Goal: Information Seeking & Learning: Learn about a topic

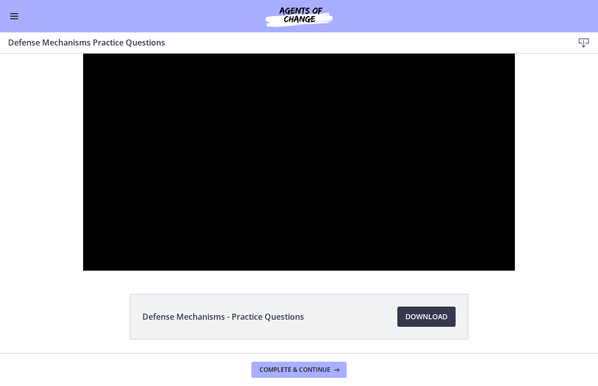
click at [243, 245] on div at bounding box center [299, 162] width 432 height 217
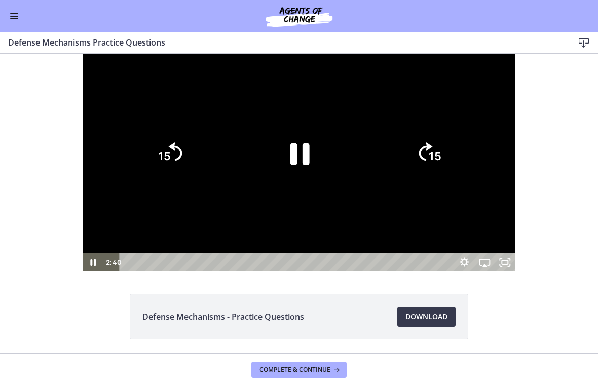
click at [280, 189] on icon "Pause" at bounding box center [299, 154] width 70 height 70
click at [309, 271] on div at bounding box center [299, 162] width 432 height 217
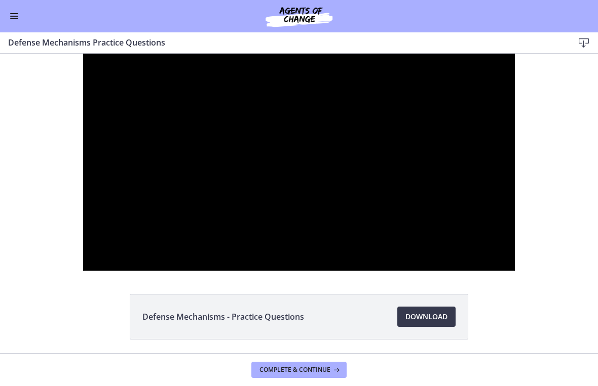
click at [452, 216] on div at bounding box center [299, 162] width 432 height 217
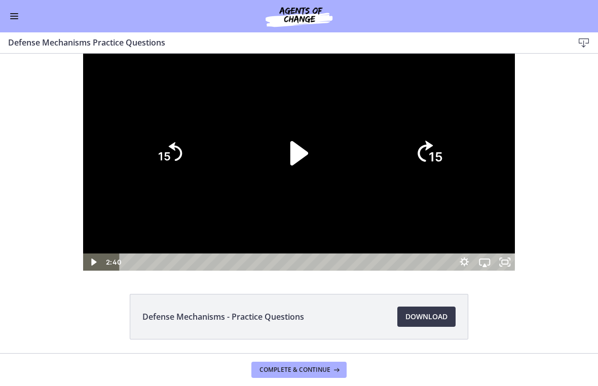
click at [456, 181] on icon "15" at bounding box center [428, 153] width 55 height 55
click at [453, 178] on icon "15" at bounding box center [428, 153] width 49 height 49
click at [432, 161] on icon "Skip ahead 15 seconds" at bounding box center [426, 151] width 14 height 19
click at [156, 165] on tspan "15" at bounding box center [163, 157] width 14 height 15
click at [283, 189] on icon "Play Video" at bounding box center [299, 154] width 70 height 70
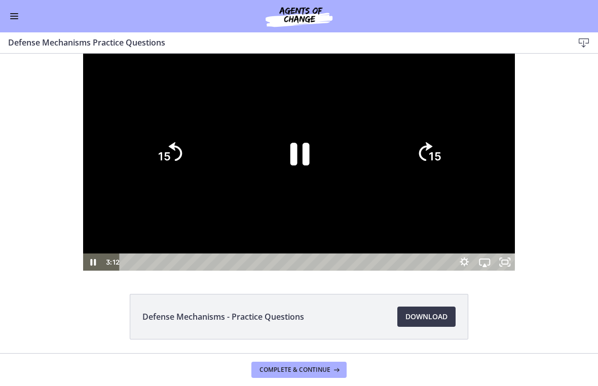
click at [252, 271] on div at bounding box center [299, 162] width 432 height 217
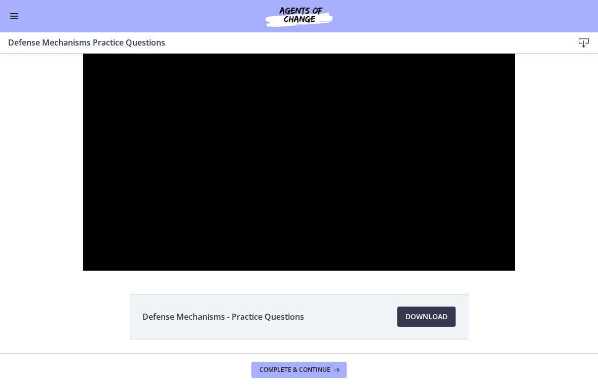
click at [277, 271] on div at bounding box center [299, 162] width 432 height 217
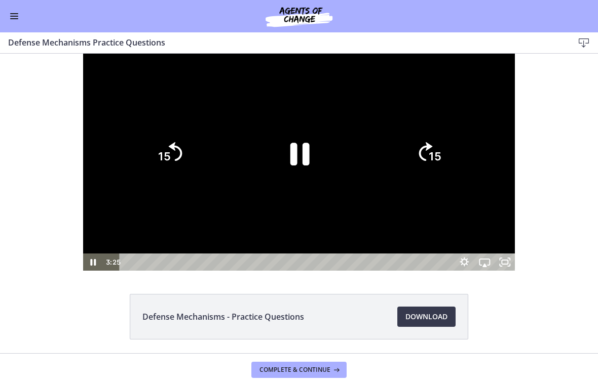
click at [289, 189] on icon "Pause" at bounding box center [299, 154] width 70 height 70
click at [147, 271] on div at bounding box center [299, 162] width 432 height 217
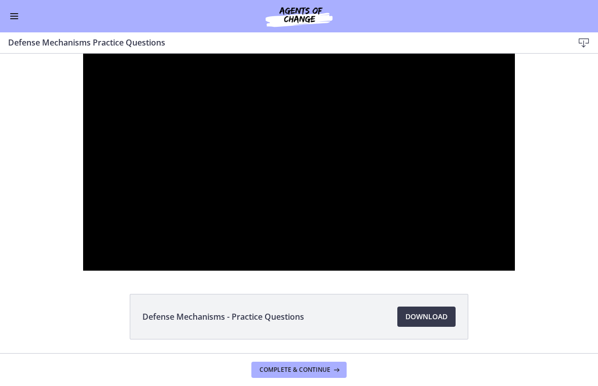
click at [152, 271] on div at bounding box center [299, 162] width 432 height 217
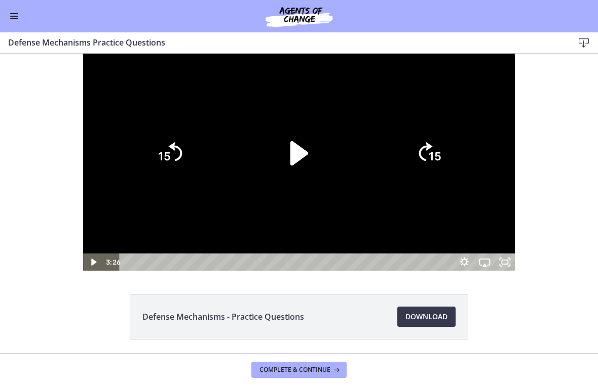
click at [278, 189] on icon "Play Video" at bounding box center [299, 154] width 70 height 70
click at [443, 165] on tspan "15" at bounding box center [435, 157] width 14 height 15
click at [453, 178] on icon "15" at bounding box center [428, 153] width 49 height 49
click at [443, 165] on tspan "15" at bounding box center [435, 157] width 14 height 15
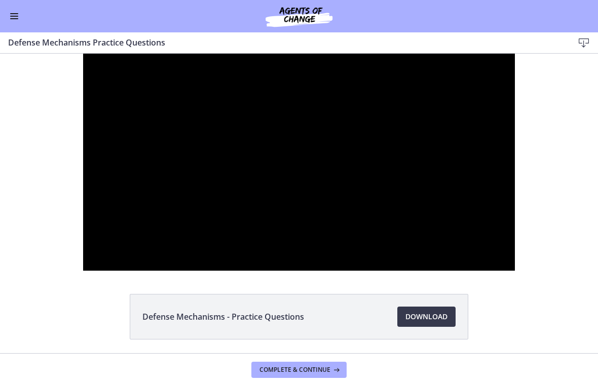
click at [452, 271] on div at bounding box center [299, 162] width 432 height 217
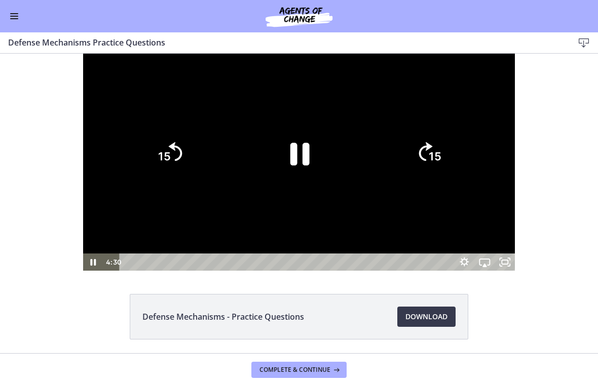
click at [441, 164] on tspan "15" at bounding box center [434, 156] width 13 height 13
click at [300, 189] on icon "Pause" at bounding box center [299, 154] width 70 height 70
click at [202, 271] on div at bounding box center [299, 162] width 432 height 217
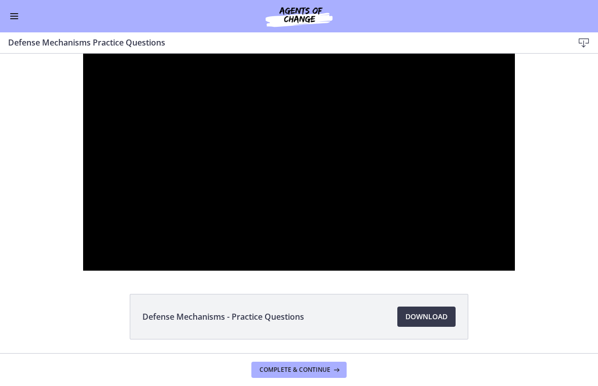
click at [448, 271] on div at bounding box center [299, 162] width 432 height 217
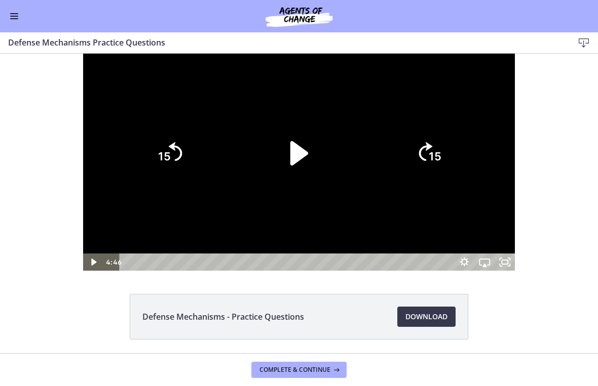
click at [83, 271] on div at bounding box center [299, 162] width 432 height 217
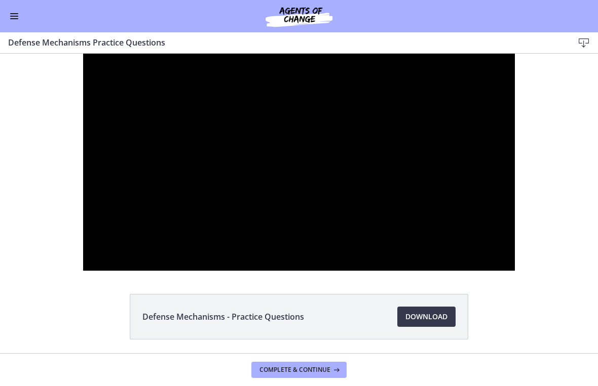
click at [83, 271] on div at bounding box center [299, 162] width 432 height 217
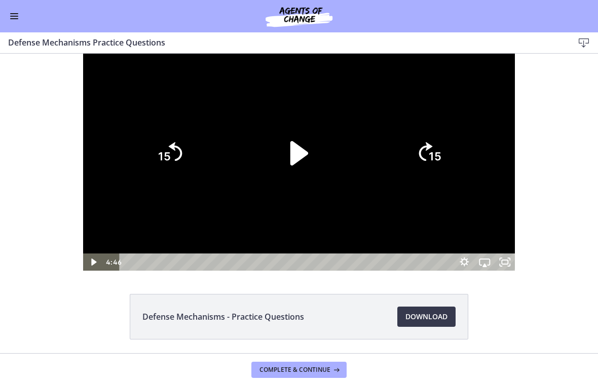
click at [453, 178] on icon "15" at bounding box center [428, 153] width 49 height 49
click at [443, 165] on tspan "15" at bounding box center [435, 157] width 14 height 15
click at [453, 178] on icon "15" at bounding box center [428, 153] width 49 height 49
click at [443, 165] on tspan "15" at bounding box center [435, 157] width 14 height 15
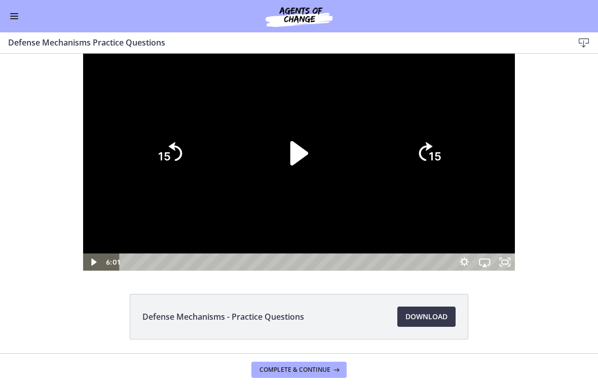
click at [171, 271] on div at bounding box center [299, 162] width 432 height 217
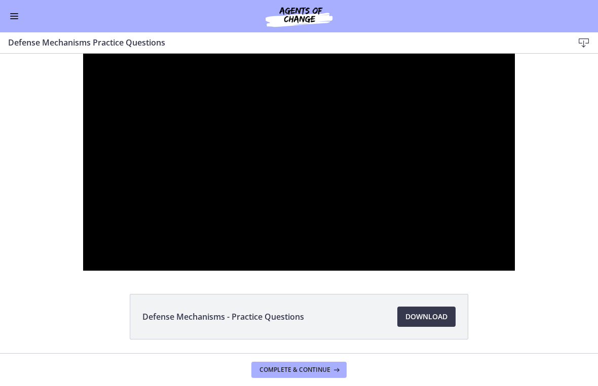
click at [489, 271] on div at bounding box center [299, 162] width 432 height 217
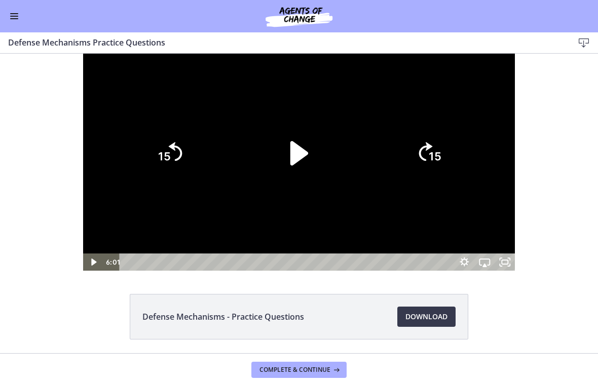
click at [453, 178] on icon "15" at bounding box center [428, 153] width 49 height 49
click at [456, 181] on icon "15" at bounding box center [428, 153] width 55 height 55
click at [453, 178] on icon "15" at bounding box center [428, 153] width 49 height 49
click at [313, 189] on icon "Play Video" at bounding box center [299, 154] width 70 height 70
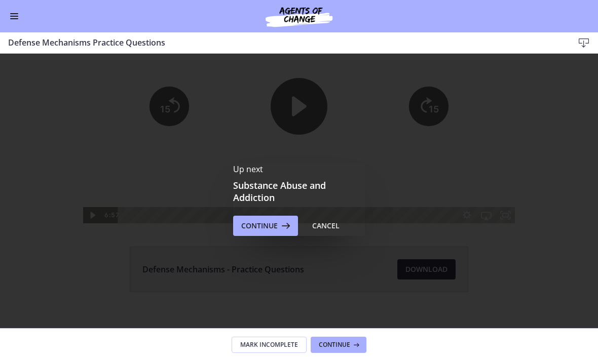
scroll to position [50, 0]
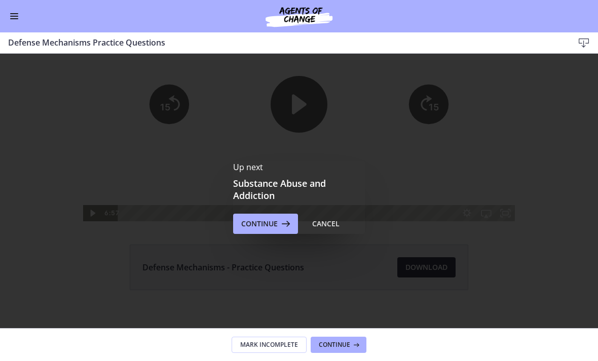
click at [263, 230] on button "Continue" at bounding box center [265, 224] width 65 height 20
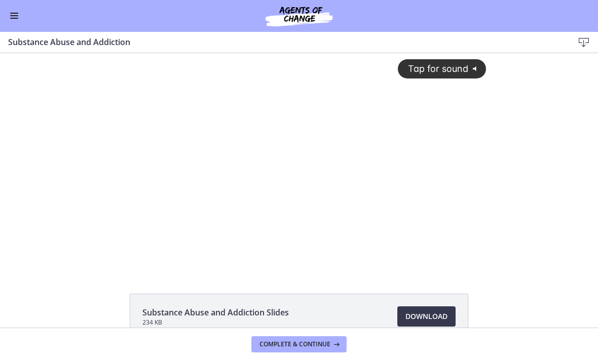
click at [171, 207] on div "Tap for sound @keyframes VOLUME_SMALL_WAVE_FLASH { 0% { opacity: 0; } 33% { opa…" at bounding box center [299, 153] width 386 height 201
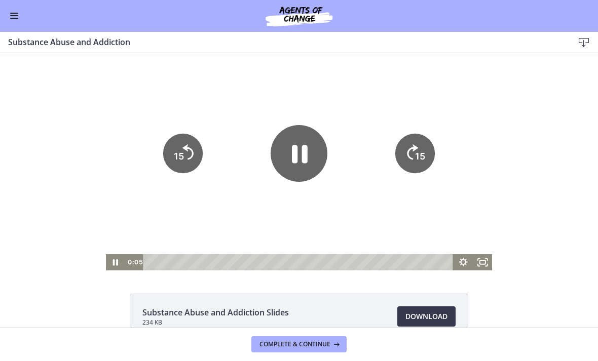
click at [411, 161] on icon "15" at bounding box center [415, 154] width 40 height 40
click at [409, 153] on icon "15" at bounding box center [415, 154] width 40 height 40
click at [410, 153] on icon "15" at bounding box center [415, 154] width 40 height 40
click at [412, 154] on icon "15" at bounding box center [415, 154] width 40 height 40
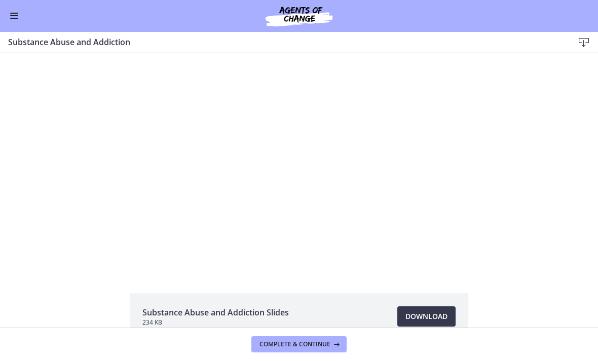
click at [291, 179] on div at bounding box center [299, 161] width 386 height 217
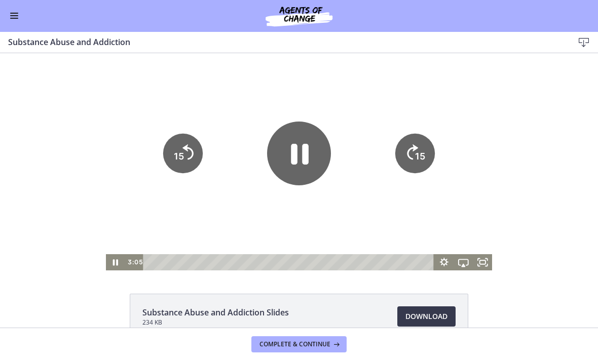
click at [297, 158] on icon "Pause" at bounding box center [299, 154] width 64 height 64
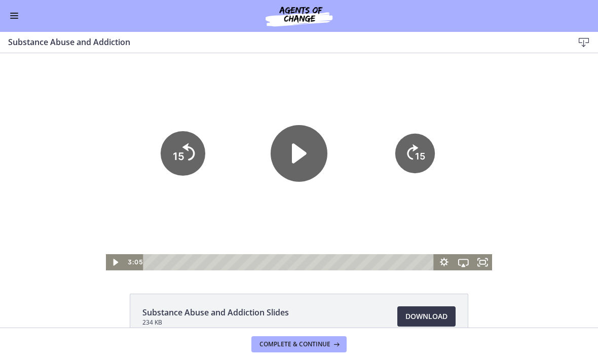
click at [171, 168] on icon "15" at bounding box center [183, 153] width 45 height 45
click at [235, 234] on div at bounding box center [299, 161] width 386 height 217
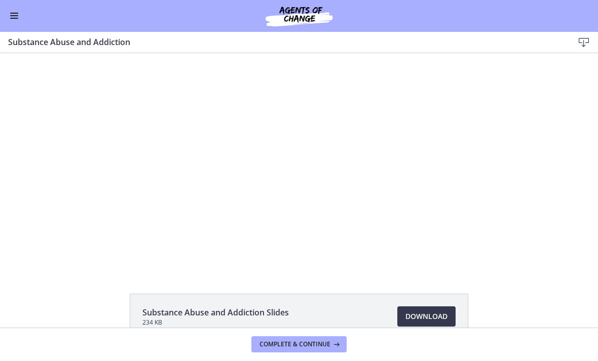
click at [213, 186] on div at bounding box center [299, 161] width 386 height 217
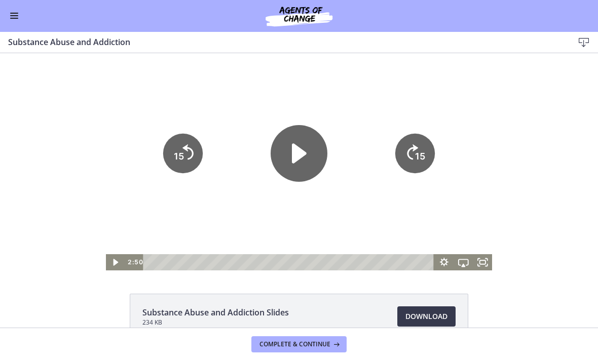
click at [425, 153] on tspan "15" at bounding box center [420, 156] width 10 height 11
click at [304, 219] on div at bounding box center [299, 161] width 386 height 217
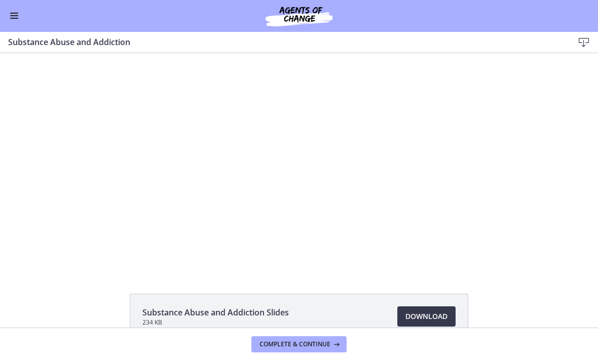
click at [385, 196] on div at bounding box center [299, 161] width 386 height 217
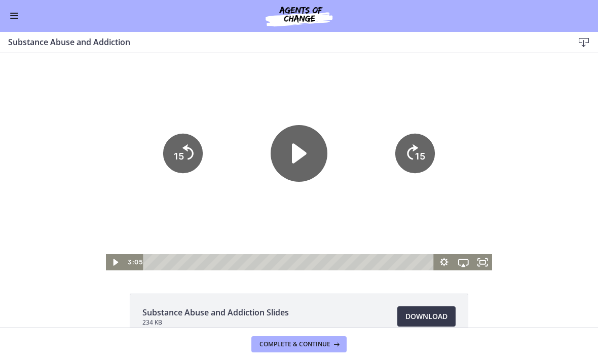
click at [421, 155] on tspan "15" at bounding box center [420, 156] width 10 height 11
click at [425, 149] on icon "15" at bounding box center [414, 153] width 45 height 45
click at [417, 155] on tspan "15" at bounding box center [420, 156] width 10 height 11
click at [424, 145] on icon "15" at bounding box center [414, 153] width 45 height 45
click at [417, 152] on tspan "15" at bounding box center [420, 156] width 10 height 11
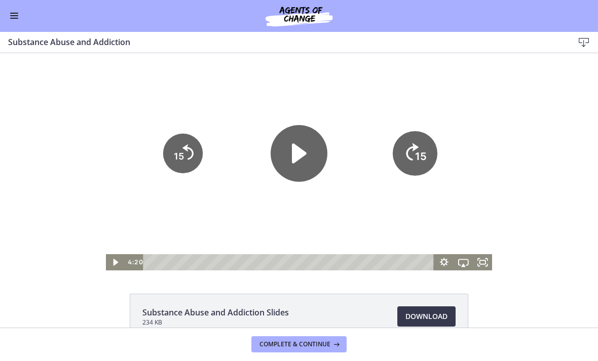
click at [415, 158] on text "15" at bounding box center [421, 156] width 12 height 13
click at [418, 152] on tspan "15" at bounding box center [420, 156] width 10 height 11
click at [418, 152] on icon "15" at bounding box center [414, 153] width 45 height 45
click at [414, 156] on icon "15" at bounding box center [415, 154] width 40 height 40
click at [414, 156] on icon "Skip ahead 15 seconds" at bounding box center [412, 152] width 11 height 15
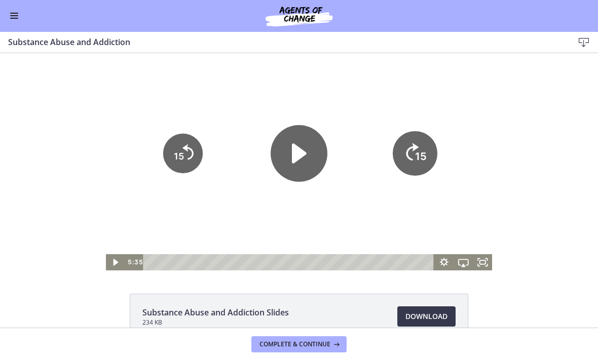
click at [418, 144] on icon "15" at bounding box center [415, 119] width 50 height 50
click at [417, 151] on text "15" at bounding box center [421, 156] width 12 height 13
click at [418, 129] on tspan "15" at bounding box center [421, 122] width 13 height 14
click at [418, 149] on icon "15" at bounding box center [415, 154] width 40 height 40
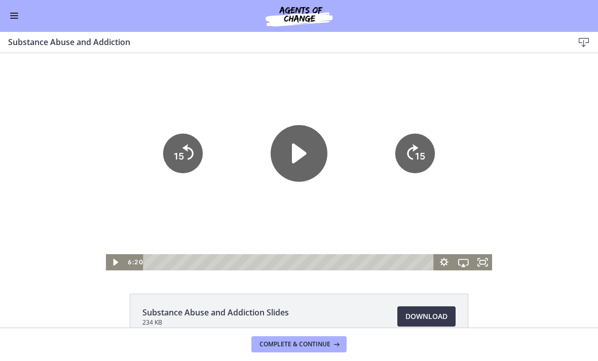
click at [419, 129] on tspan "15" at bounding box center [421, 122] width 13 height 14
click at [419, 147] on icon "15" at bounding box center [414, 153] width 45 height 45
click at [419, 150] on tspan "15" at bounding box center [421, 156] width 12 height 13
click at [370, 208] on div at bounding box center [299, 161] width 386 height 217
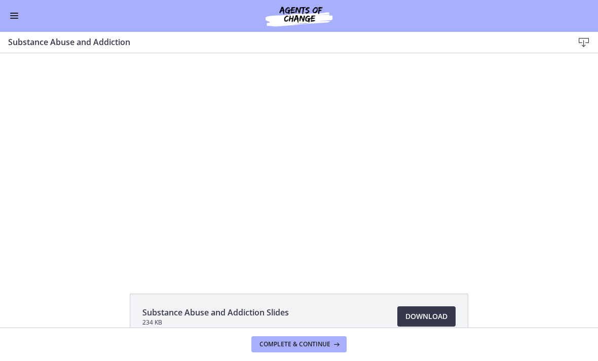
click at [359, 206] on div at bounding box center [299, 161] width 386 height 217
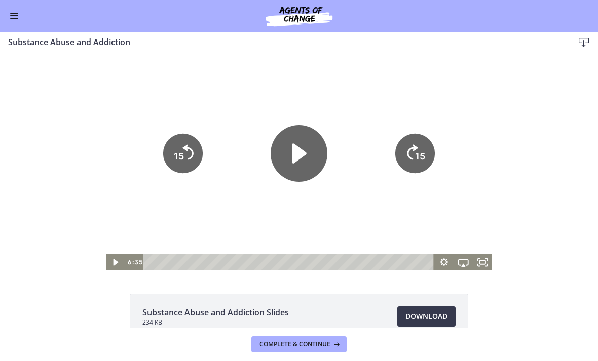
click at [419, 155] on tspan "15" at bounding box center [420, 156] width 10 height 11
click at [422, 163] on icon "15" at bounding box center [415, 154] width 40 height 40
click at [421, 157] on tspan "15" at bounding box center [420, 156] width 10 height 11
click at [415, 150] on icon "Skip ahead 15 seconds" at bounding box center [412, 152] width 11 height 15
click at [413, 155] on icon "15" at bounding box center [414, 153] width 45 height 45
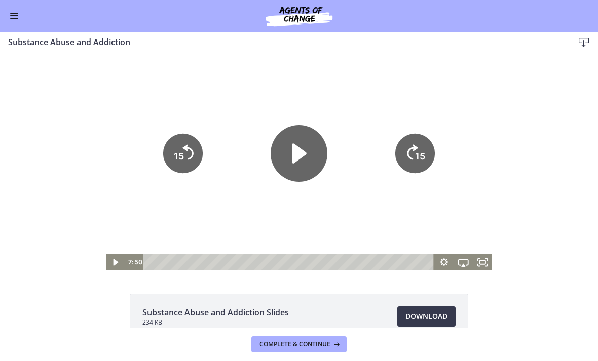
click at [415, 152] on text "15" at bounding box center [420, 156] width 10 height 11
click at [414, 153] on icon "15" at bounding box center [414, 153] width 45 height 45
click at [414, 159] on icon "15" at bounding box center [415, 154] width 40 height 40
click at [419, 154] on tspan "15" at bounding box center [420, 156] width 10 height 11
click at [200, 188] on div at bounding box center [299, 161] width 386 height 217
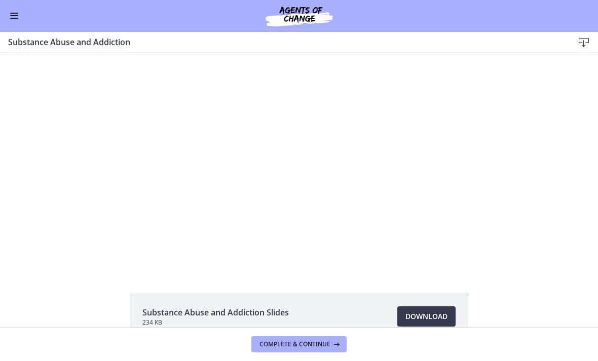
click at [452, 99] on div at bounding box center [299, 161] width 386 height 217
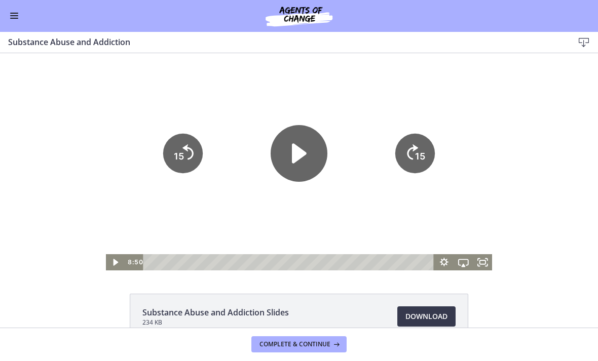
click at [424, 161] on tspan "15" at bounding box center [420, 156] width 10 height 11
click at [416, 153] on tspan "15" at bounding box center [420, 156] width 10 height 11
click at [412, 151] on icon "Skip ahead 15 seconds" at bounding box center [412, 151] width 13 height 17
click at [410, 147] on icon "15" at bounding box center [415, 154] width 40 height 40
click at [410, 149] on icon "Skip ahead 15 seconds" at bounding box center [412, 152] width 11 height 15
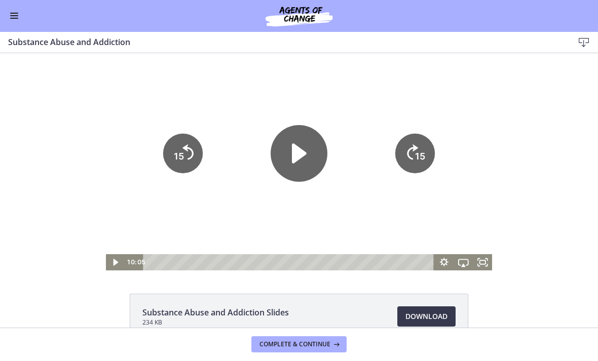
click at [414, 153] on icon "15" at bounding box center [415, 154] width 40 height 40
click at [414, 150] on icon "Skip ahead 15 seconds" at bounding box center [412, 152] width 11 height 15
click at [224, 215] on div at bounding box center [299, 161] width 386 height 217
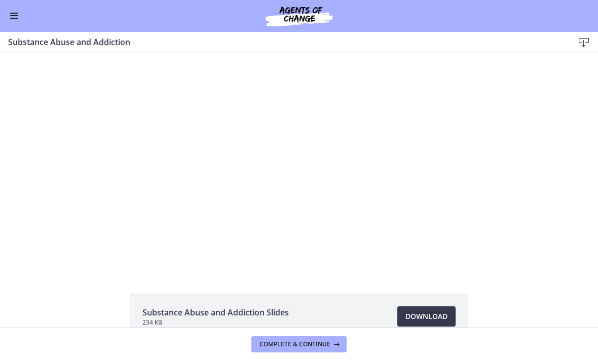
click at [405, 126] on div at bounding box center [299, 161] width 386 height 217
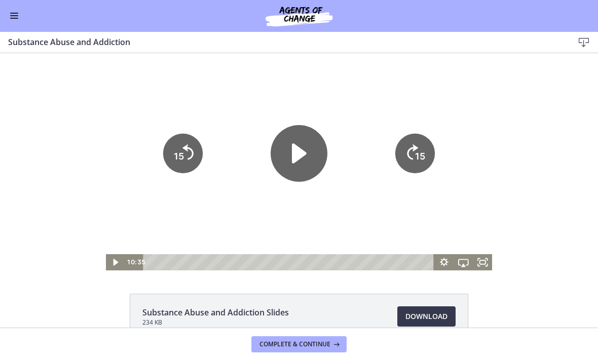
click at [416, 161] on tspan "15" at bounding box center [420, 156] width 10 height 11
click at [411, 152] on icon "15" at bounding box center [415, 154] width 40 height 40
click at [410, 155] on icon "15" at bounding box center [415, 154] width 40 height 40
click at [415, 161] on tspan "15" at bounding box center [420, 156] width 10 height 11
click at [415, 161] on text "15" at bounding box center [420, 156] width 10 height 11
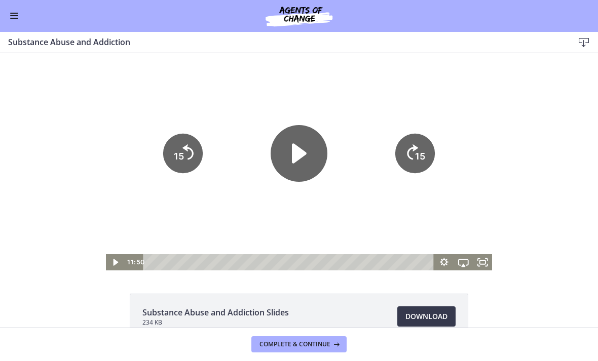
click at [418, 157] on icon "15" at bounding box center [415, 154] width 40 height 40
click at [417, 157] on tspan "15" at bounding box center [421, 156] width 12 height 13
click at [416, 154] on icon "15" at bounding box center [414, 153] width 45 height 45
click at [416, 153] on tspan "15" at bounding box center [420, 156] width 10 height 11
click at [421, 162] on text "15" at bounding box center [420, 156] width 10 height 11
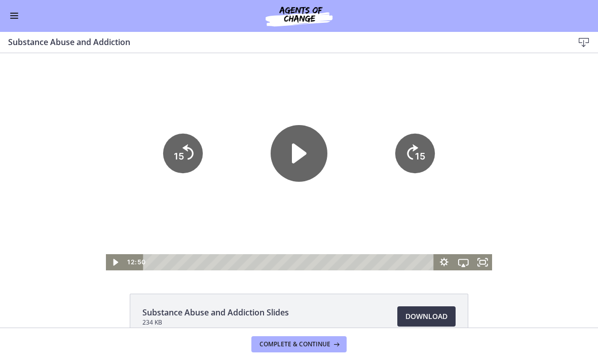
click at [421, 162] on tspan "15" at bounding box center [420, 156] width 10 height 11
click at [420, 160] on tspan "15" at bounding box center [420, 156] width 10 height 11
click at [278, 211] on div at bounding box center [299, 161] width 386 height 217
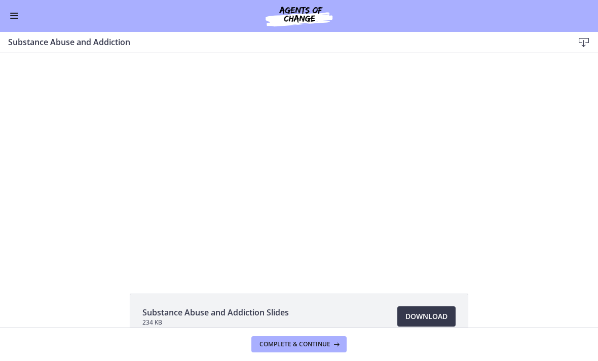
click at [415, 148] on div at bounding box center [299, 161] width 386 height 217
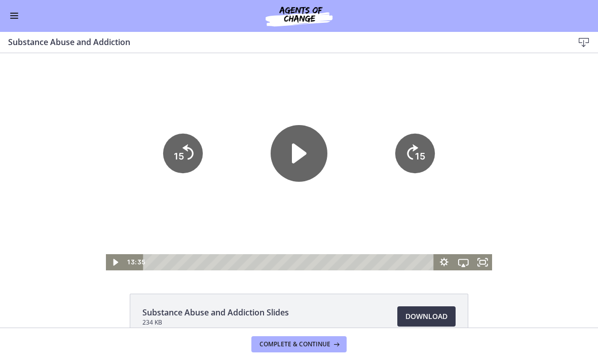
click at [429, 153] on icon "15" at bounding box center [415, 154] width 40 height 40
click at [417, 156] on tspan "15" at bounding box center [420, 156] width 10 height 11
click at [414, 150] on icon "Skip ahead 15 seconds" at bounding box center [412, 152] width 11 height 15
click at [418, 147] on icon "15" at bounding box center [415, 154] width 40 height 40
click at [414, 156] on icon "15" at bounding box center [415, 154] width 40 height 40
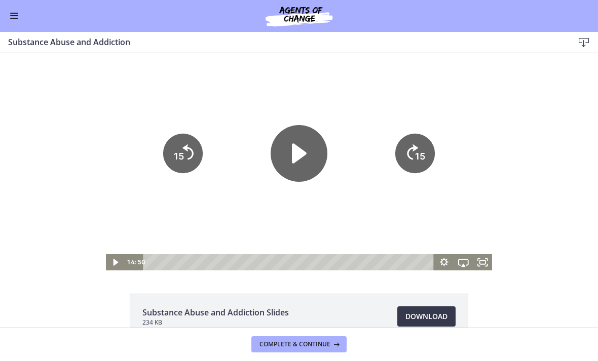
click at [417, 161] on tspan "15" at bounding box center [420, 156] width 10 height 11
click at [425, 168] on icon "15" at bounding box center [415, 154] width 40 height 40
click at [418, 151] on text "15" at bounding box center [421, 156] width 12 height 13
click at [419, 154] on tspan "15" at bounding box center [421, 156] width 12 height 13
click at [418, 163] on tspan "15" at bounding box center [421, 156] width 12 height 13
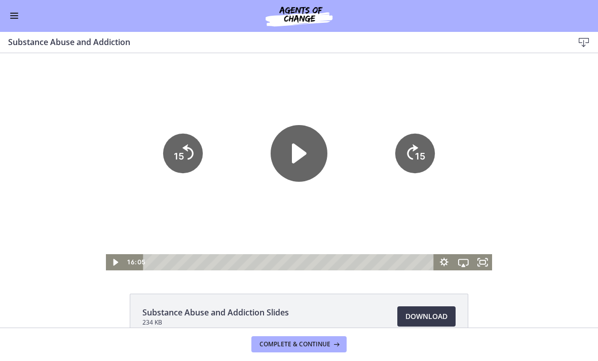
click at [423, 169] on icon "15" at bounding box center [415, 154] width 40 height 40
click at [416, 160] on tspan "15" at bounding box center [420, 156] width 10 height 11
click at [417, 155] on tspan "15" at bounding box center [420, 156] width 10 height 11
click at [417, 159] on tspan "15" at bounding box center [420, 156] width 10 height 11
click at [417, 159] on tspan "15" at bounding box center [421, 156] width 12 height 13
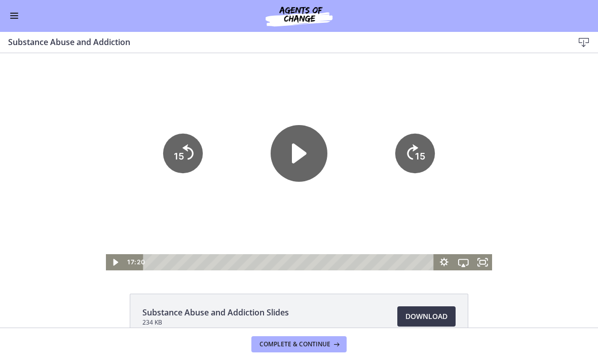
click at [421, 157] on tspan "15" at bounding box center [420, 156] width 10 height 11
click at [421, 157] on tspan "15" at bounding box center [421, 156] width 12 height 13
click at [402, 171] on icon "15" at bounding box center [415, 154] width 40 height 40
click at [418, 151] on tspan "15" at bounding box center [420, 156] width 10 height 11
click at [416, 156] on tspan "15" at bounding box center [420, 156] width 10 height 11
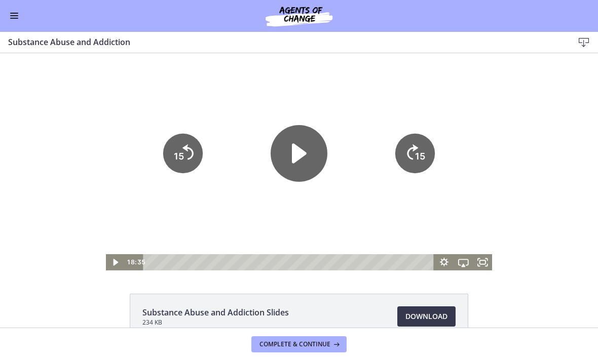
click at [413, 155] on icon "15" at bounding box center [415, 154] width 40 height 40
click at [412, 152] on icon "Skip ahead 15 seconds" at bounding box center [412, 152] width 11 height 15
click at [416, 161] on tspan "15" at bounding box center [420, 156] width 10 height 11
click at [415, 145] on icon "15" at bounding box center [414, 153] width 45 height 45
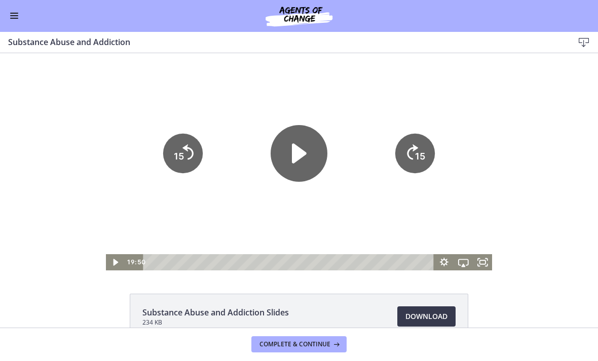
click at [384, 208] on div at bounding box center [299, 161] width 386 height 217
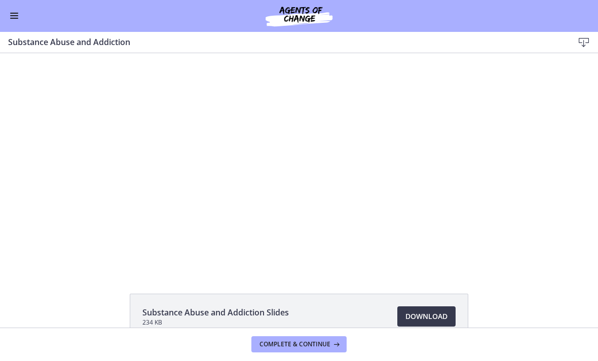
click at [450, 122] on div at bounding box center [299, 161] width 386 height 217
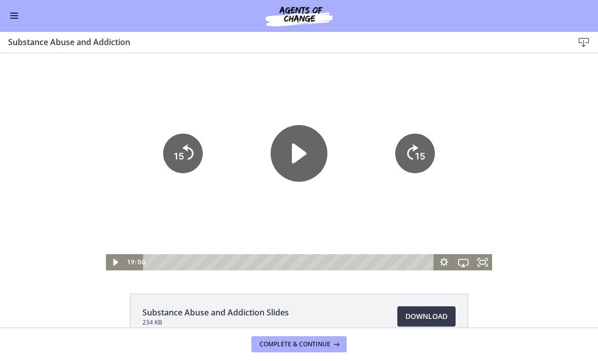
click at [422, 149] on icon "15" at bounding box center [415, 154] width 40 height 40
click at [416, 142] on icon "15" at bounding box center [415, 154] width 40 height 40
click at [415, 156] on tspan "15" at bounding box center [420, 156] width 10 height 11
click at [416, 158] on tspan "15" at bounding box center [420, 156] width 10 height 11
click at [416, 157] on tspan "15" at bounding box center [420, 156] width 10 height 11
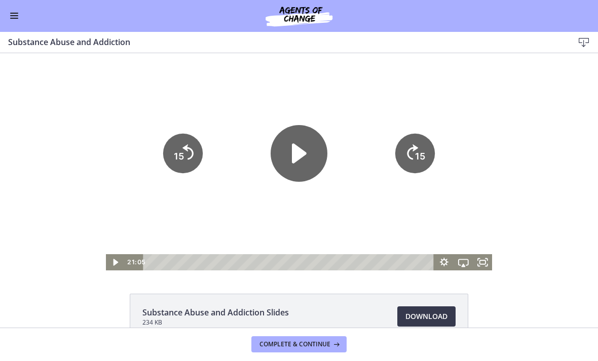
click at [416, 156] on icon "Skip ahead 15 seconds" at bounding box center [412, 152] width 11 height 15
click at [415, 156] on tspan "15" at bounding box center [420, 156] width 10 height 11
click at [421, 159] on tspan "15" at bounding box center [421, 156] width 12 height 13
click at [421, 159] on tspan "15" at bounding box center [420, 156] width 10 height 11
click at [420, 160] on tspan "15" at bounding box center [420, 156] width 10 height 11
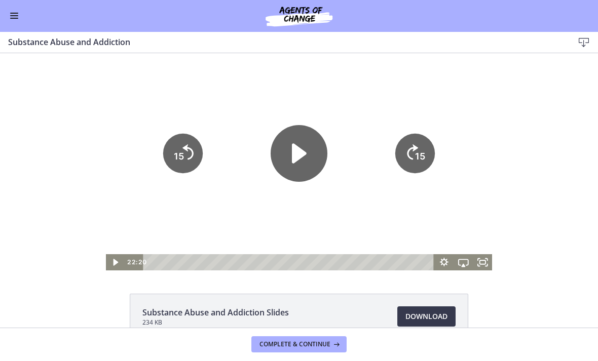
click at [420, 100] on div at bounding box center [299, 161] width 386 height 217
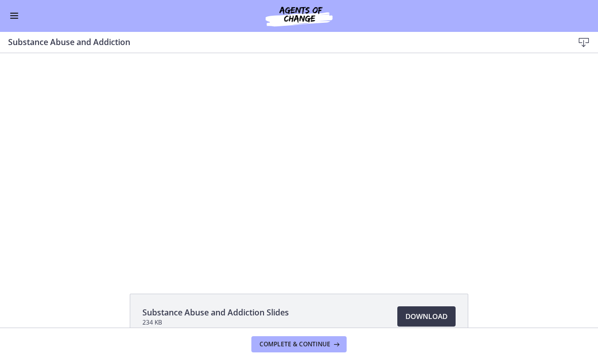
click at [505, 201] on div "Tap for sound @keyframes VOLUME_SMALL_WAVE_FLASH { 0% { opacity: 0; } 33% { opa…" at bounding box center [299, 161] width 598 height 217
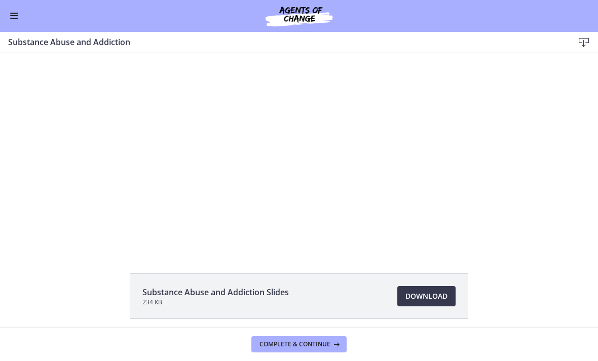
scroll to position [25, 0]
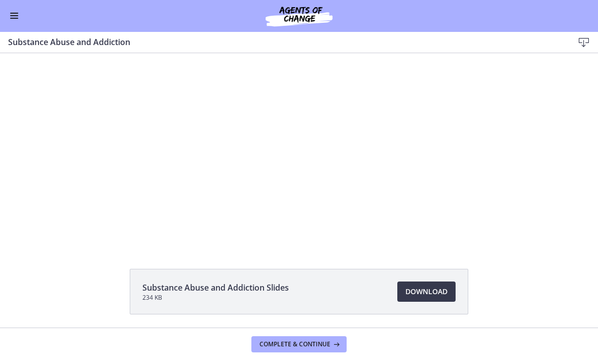
click at [367, 190] on div at bounding box center [299, 136] width 386 height 217
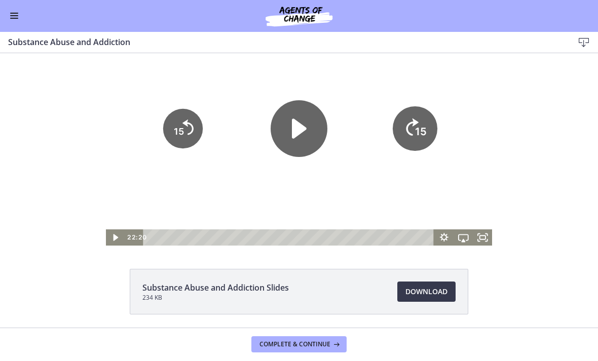
click at [424, 126] on tspan "15" at bounding box center [421, 132] width 12 height 13
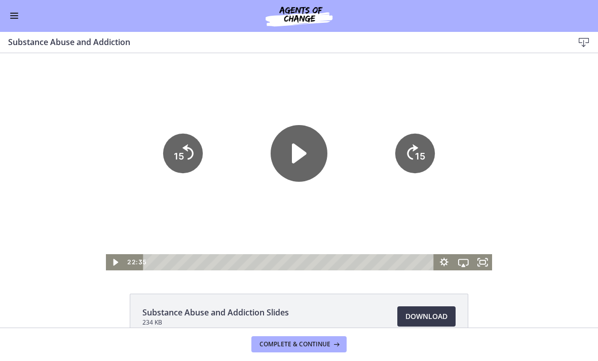
scroll to position [-3, 0]
click at [428, 154] on icon "15" at bounding box center [414, 153] width 45 height 45
click at [426, 153] on icon "15" at bounding box center [415, 154] width 40 height 40
click at [424, 153] on tspan "15" at bounding box center [420, 156] width 10 height 11
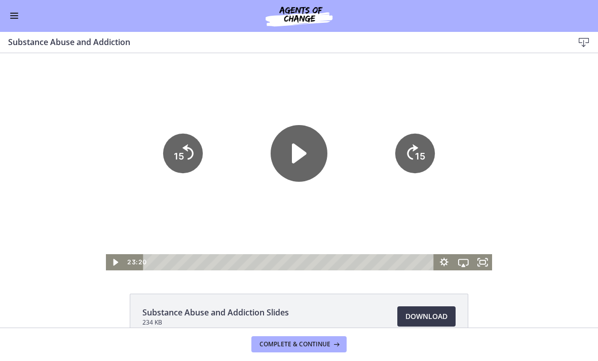
click at [310, 145] on icon "Play Video" at bounding box center [298, 153] width 57 height 57
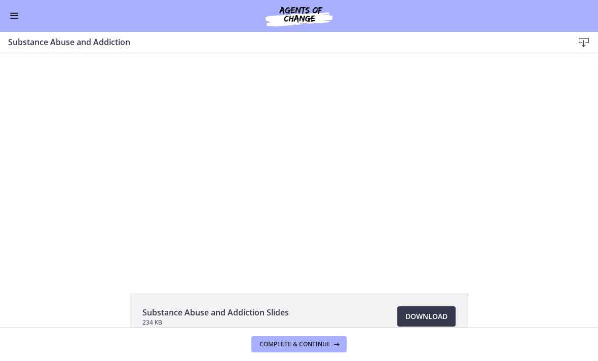
click at [445, 198] on div at bounding box center [299, 161] width 386 height 217
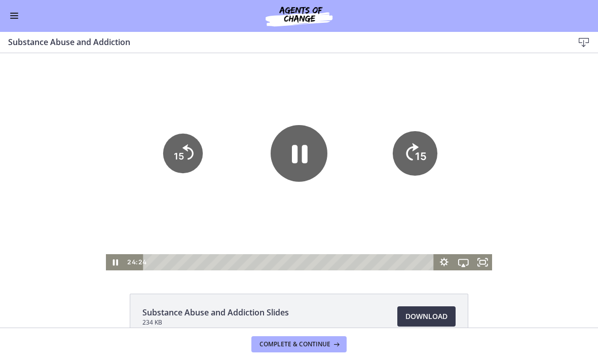
click at [423, 167] on icon "15" at bounding box center [414, 153] width 45 height 45
click at [422, 200] on div at bounding box center [299, 161] width 386 height 217
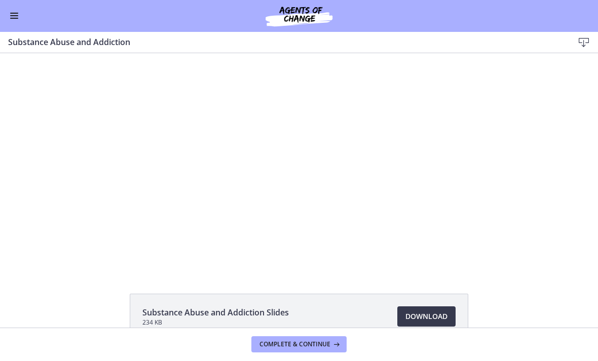
click at [299, 94] on div at bounding box center [299, 161] width 386 height 217
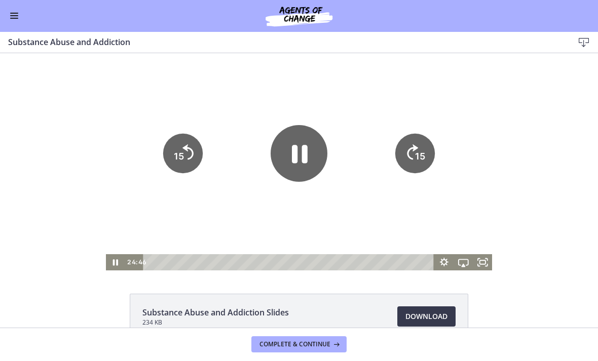
click at [310, 154] on icon "Pause" at bounding box center [298, 153] width 57 height 57
